Goal: Information Seeking & Learning: Learn about a topic

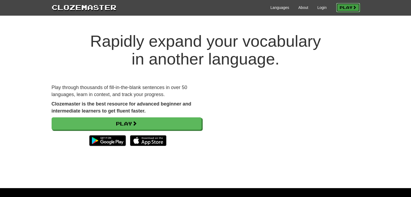
click at [345, 9] on link "Play" at bounding box center [348, 7] width 24 height 9
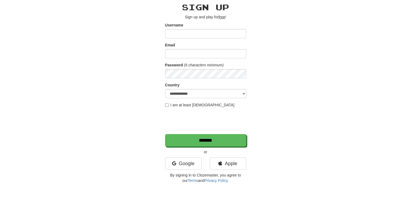
scroll to position [22, 0]
click at [191, 169] on div "Google" at bounding box center [183, 164] width 45 height 15
click at [191, 166] on link "Google" at bounding box center [183, 163] width 36 height 12
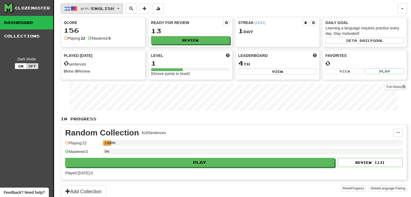
click at [112, 11] on button "ייִדיש / English" at bounding box center [92, 9] width 62 height 10
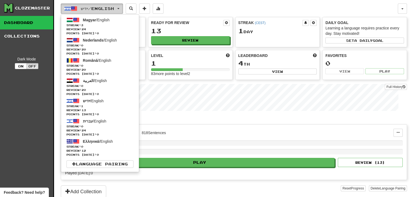
click at [112, 11] on button "ייִדיש / English" at bounding box center [92, 9] width 62 height 10
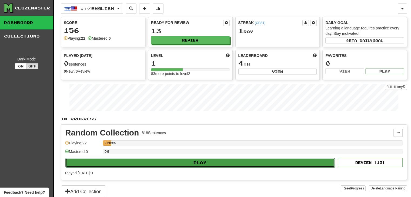
click at [140, 159] on button "Play" at bounding box center [199, 162] width 269 height 9
select select "**"
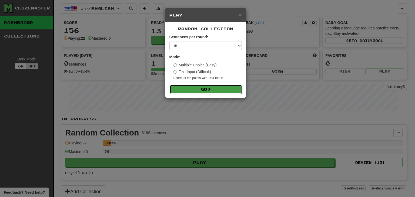
click at [222, 89] on button "Go" at bounding box center [206, 89] width 72 height 9
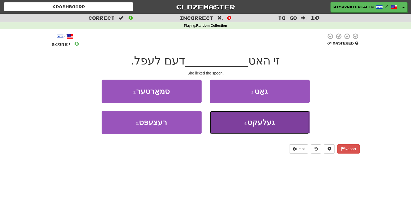
click at [270, 126] on span "געלעקט" at bounding box center [261, 122] width 28 height 8
